Goal: Obtain resource: Obtain resource

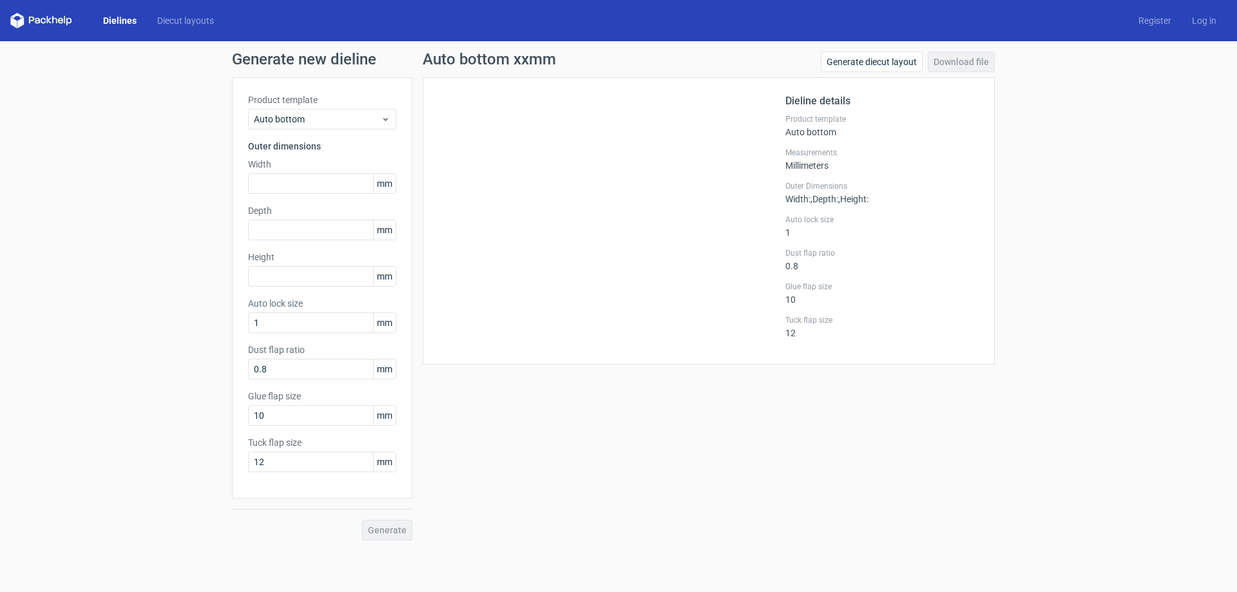
click at [125, 17] on link "Dielines" at bounding box center [120, 20] width 54 height 13
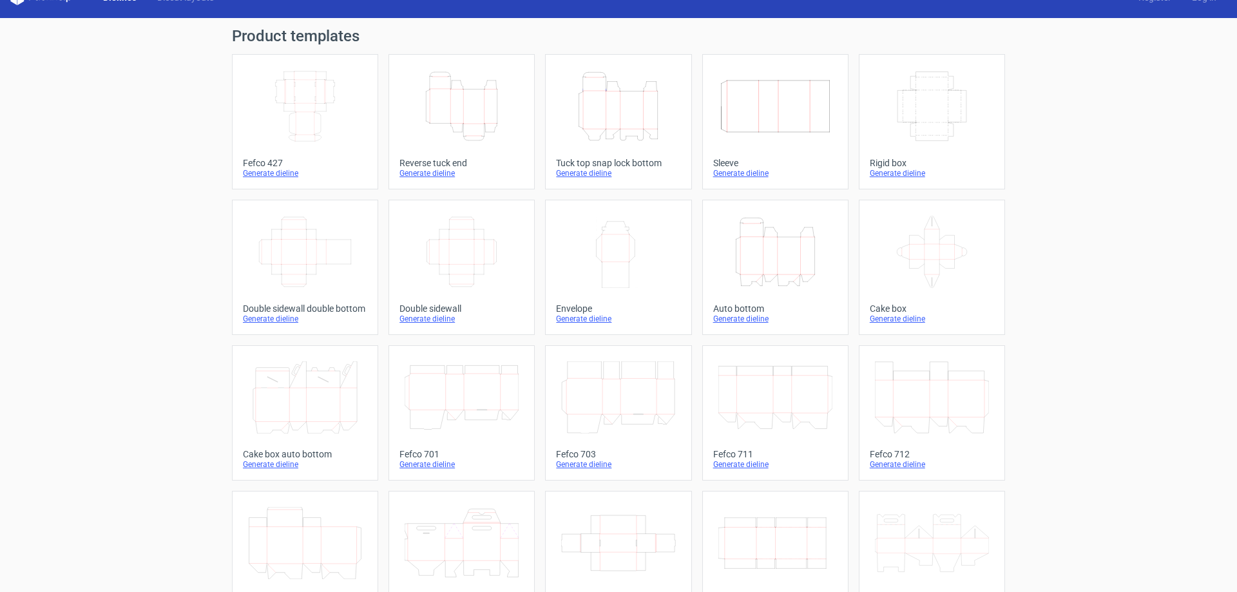
scroll to position [20, 0]
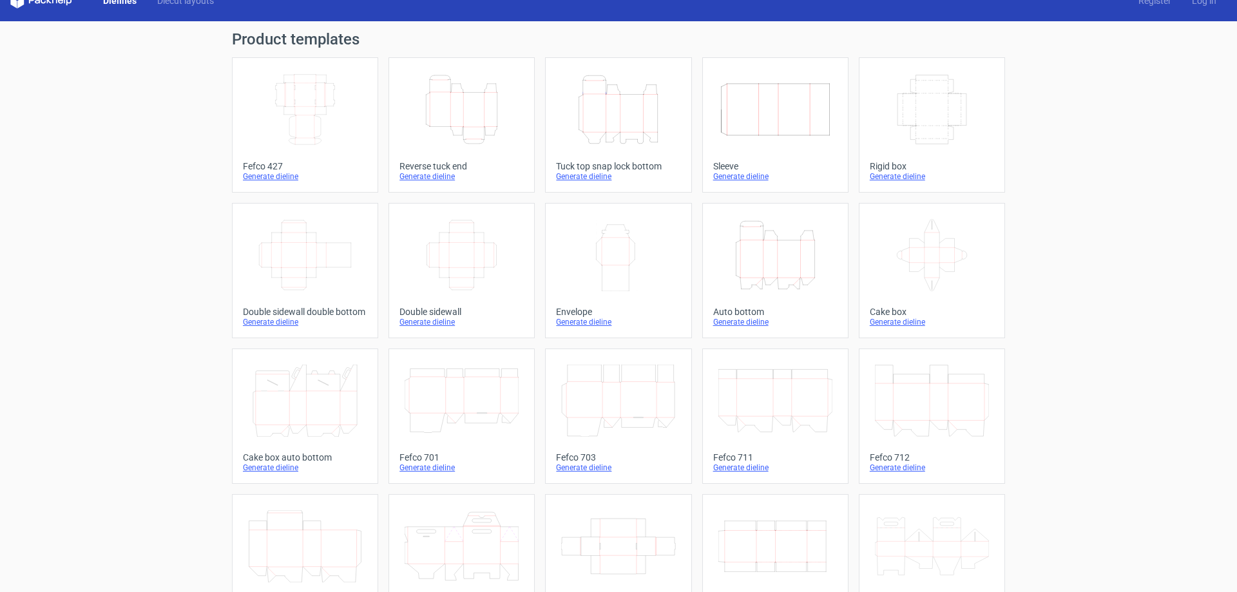
click at [479, 277] on icon "Width Depth Height" at bounding box center [462, 255] width 114 height 72
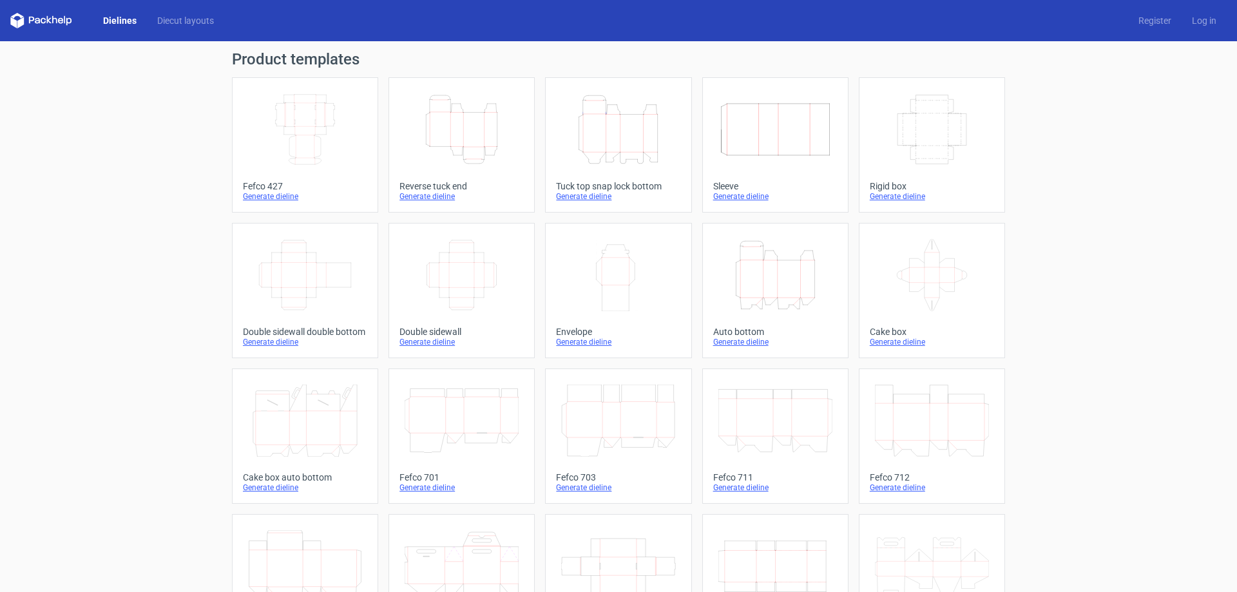
click at [499, 272] on icon "Width Depth Height" at bounding box center [462, 275] width 114 height 72
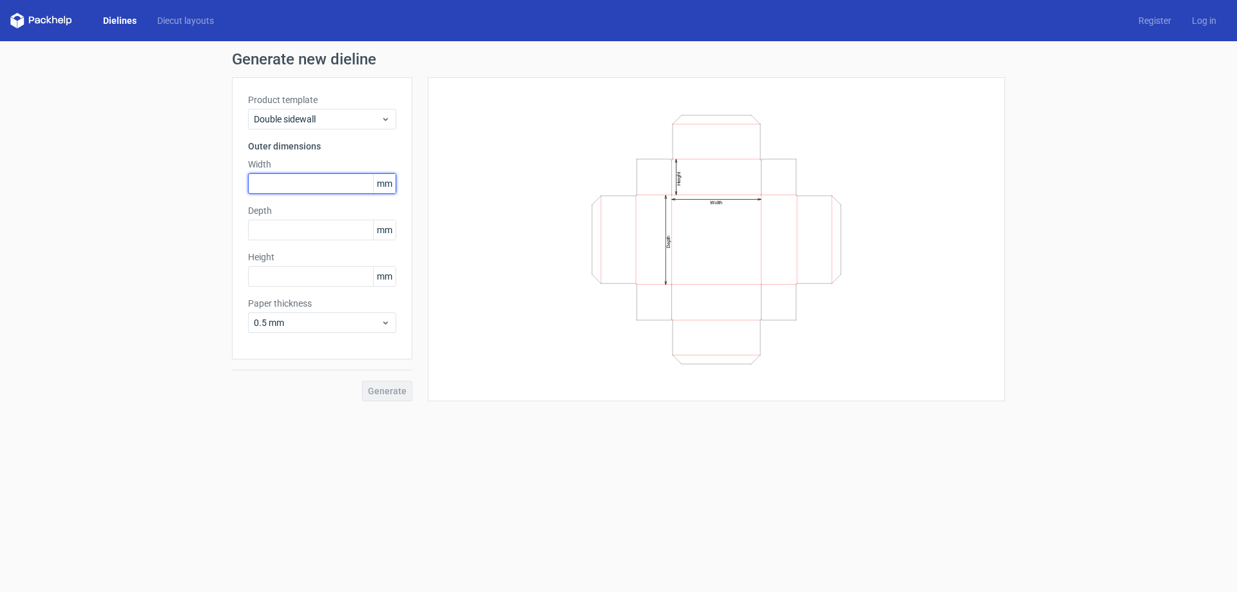
click at [291, 179] on input "text" at bounding box center [322, 183] width 148 height 21
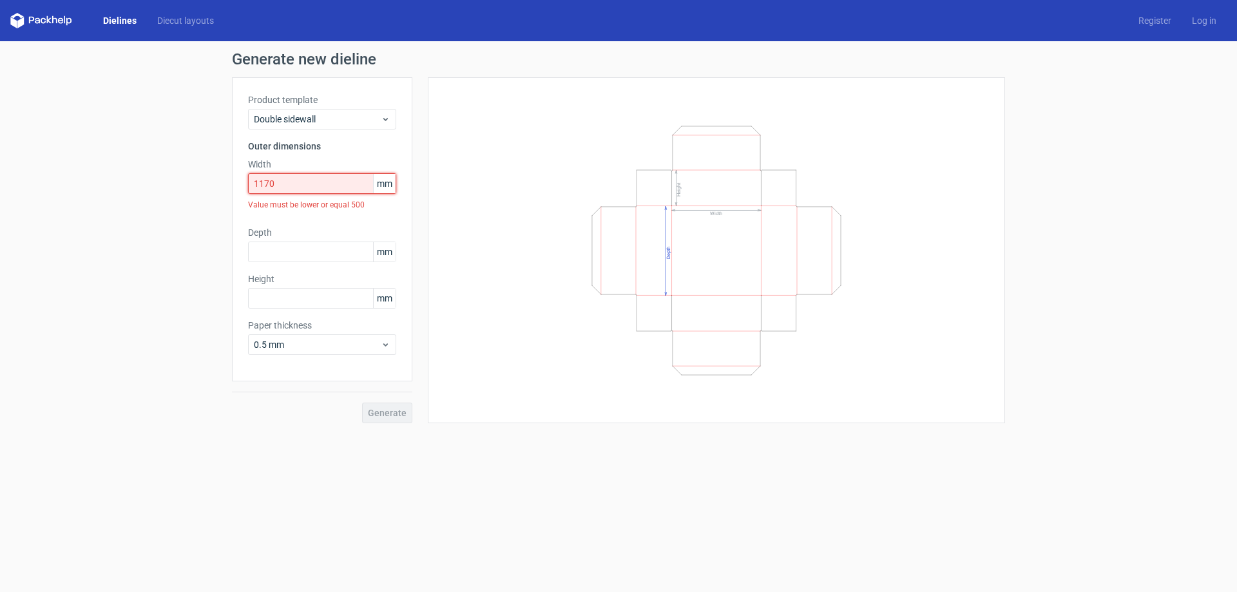
drag, startPoint x: 291, startPoint y: 179, endPoint x: 295, endPoint y: 173, distance: 7.0
click at [293, 177] on input "1170" at bounding box center [322, 183] width 148 height 21
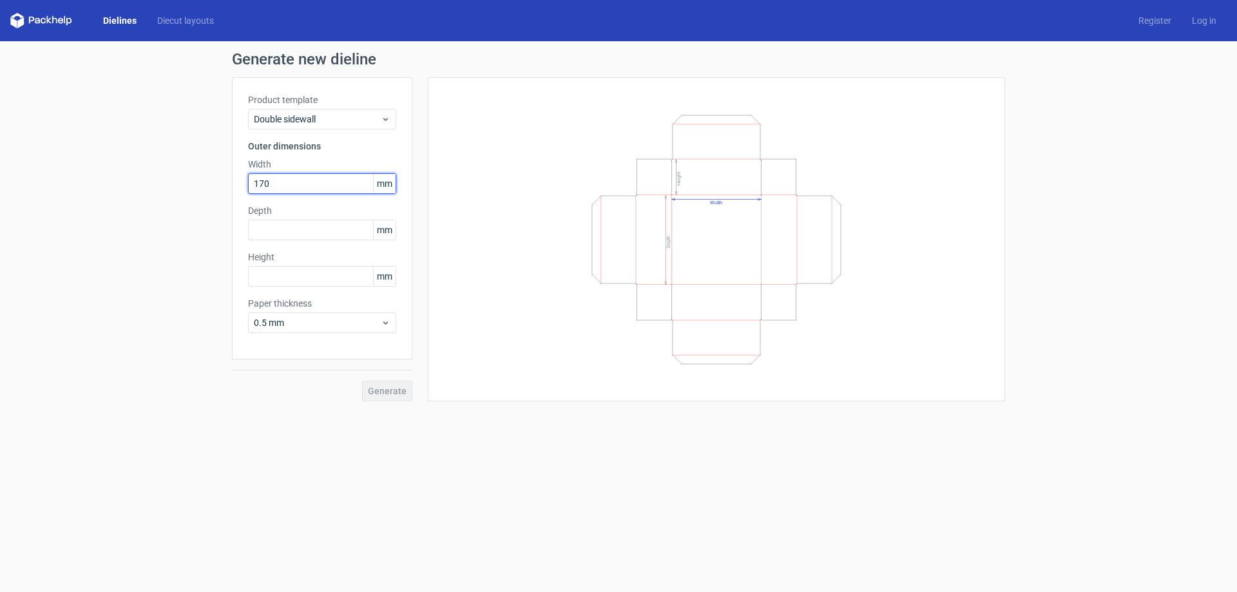
type input "170"
type input "190"
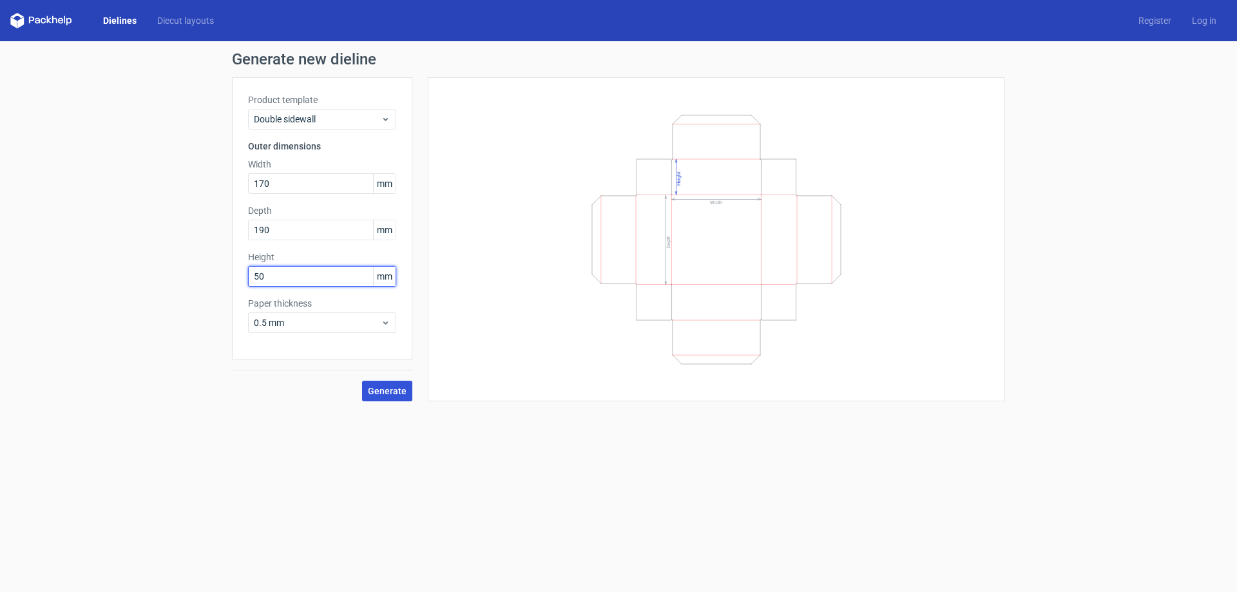
type input "50"
click at [392, 391] on span "Generate" at bounding box center [387, 391] width 39 height 9
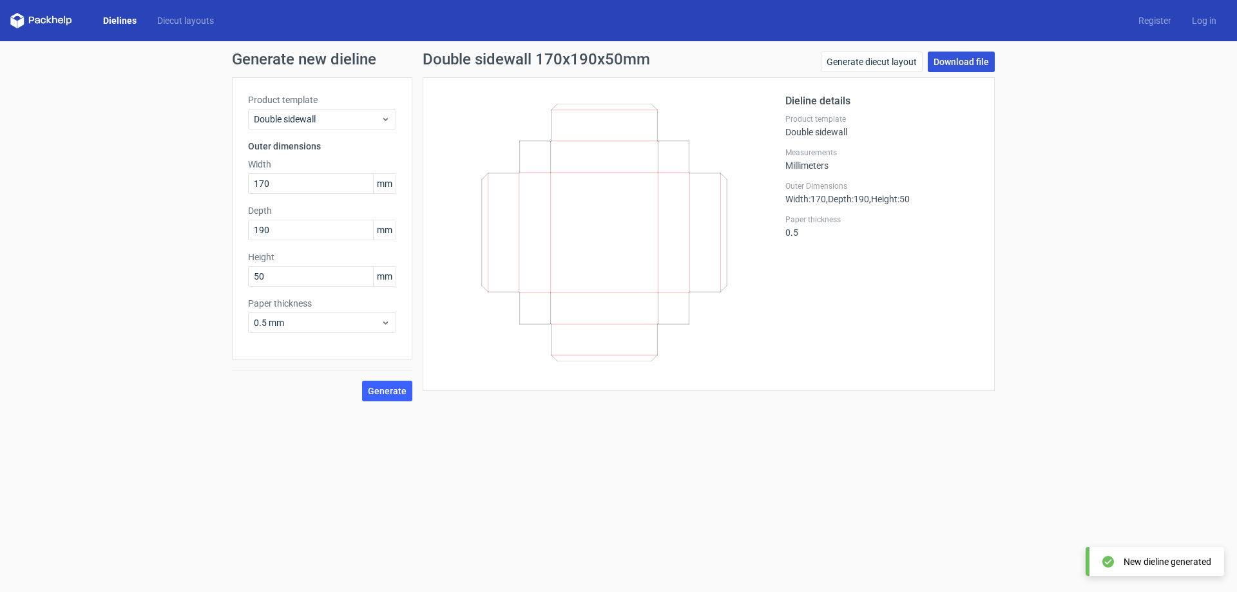
click at [945, 62] on link "Download file" at bounding box center [961, 62] width 67 height 21
